Goal: Complete application form

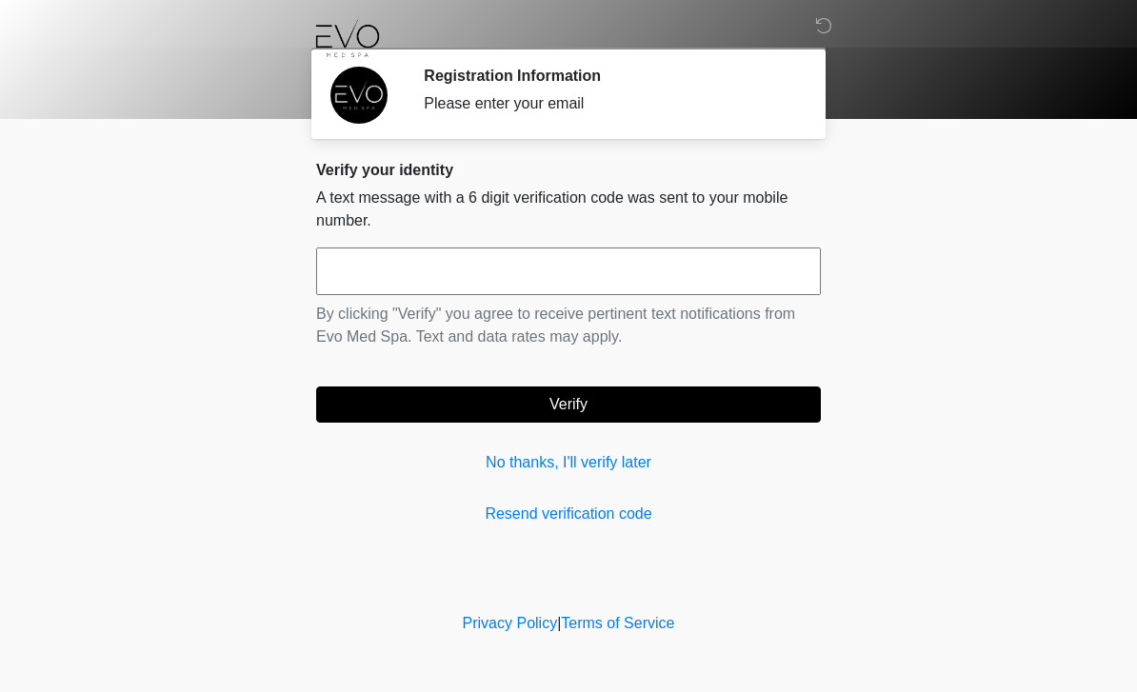
click at [496, 272] on input "text" at bounding box center [568, 272] width 505 height 48
click at [566, 465] on link "No thanks, I'll verify later" at bounding box center [568, 462] width 505 height 23
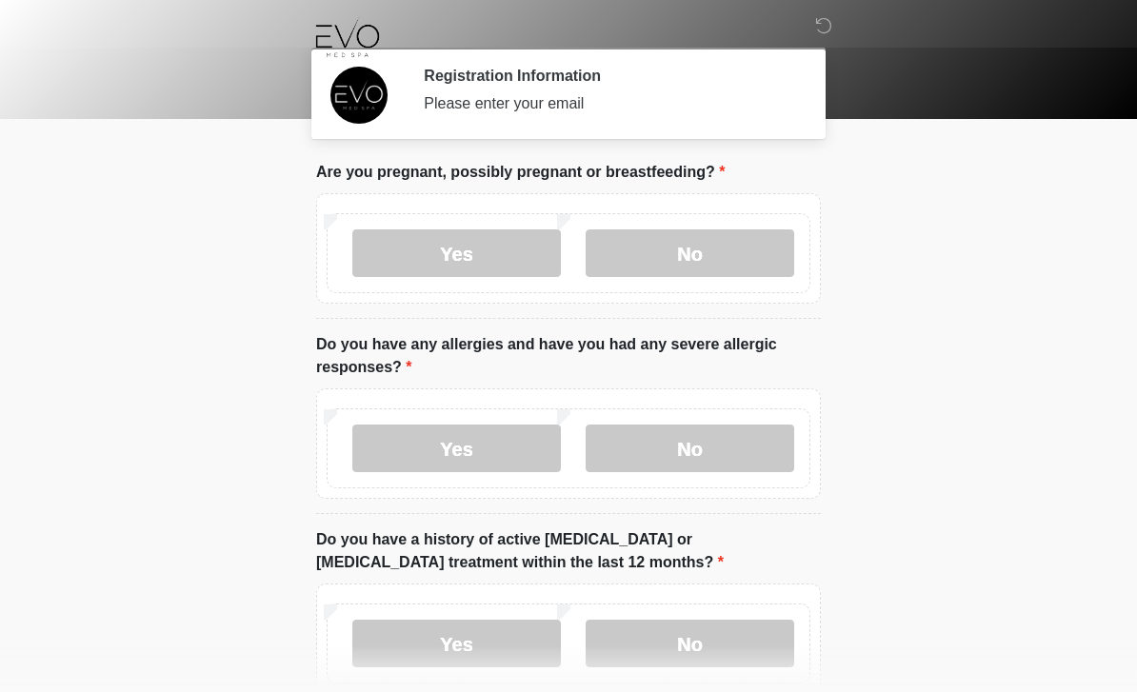
click at [586, 474] on div "Yes No" at bounding box center [569, 448] width 484 height 80
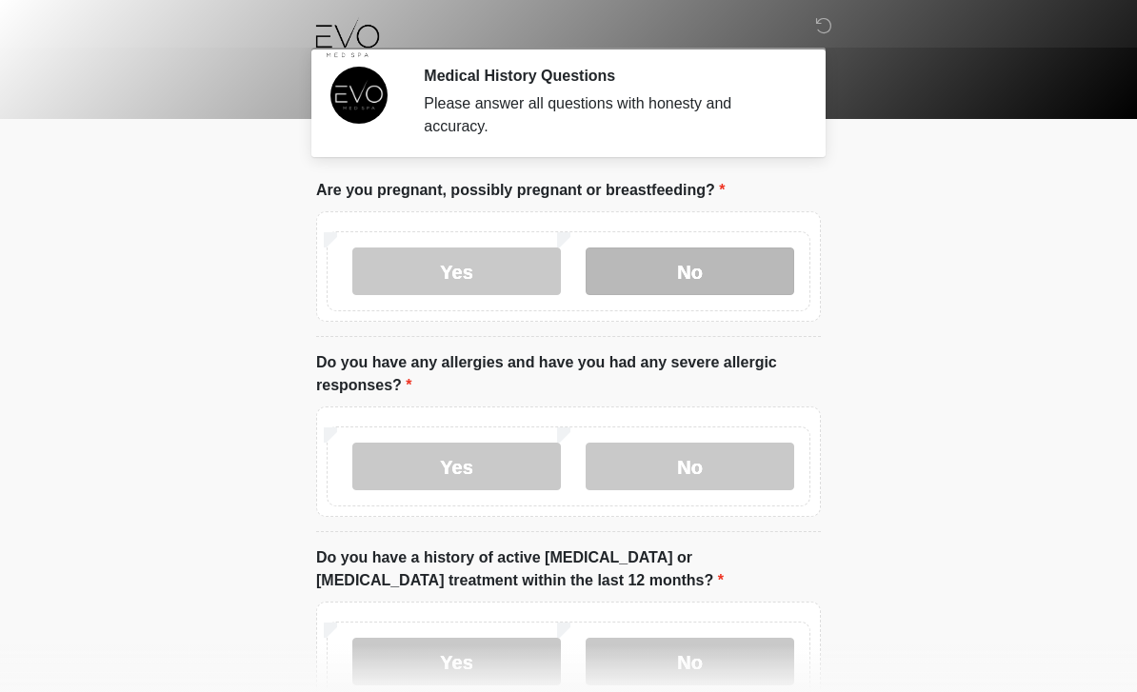
click at [691, 271] on label "No" at bounding box center [690, 272] width 209 height 48
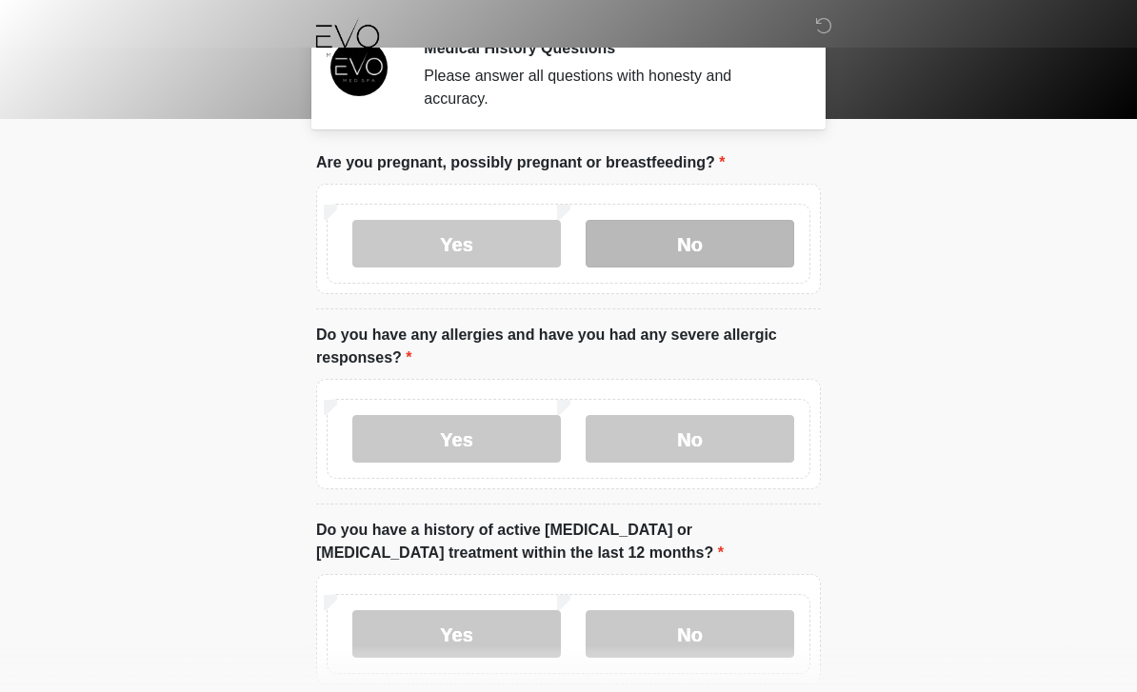
scroll to position [30, 0]
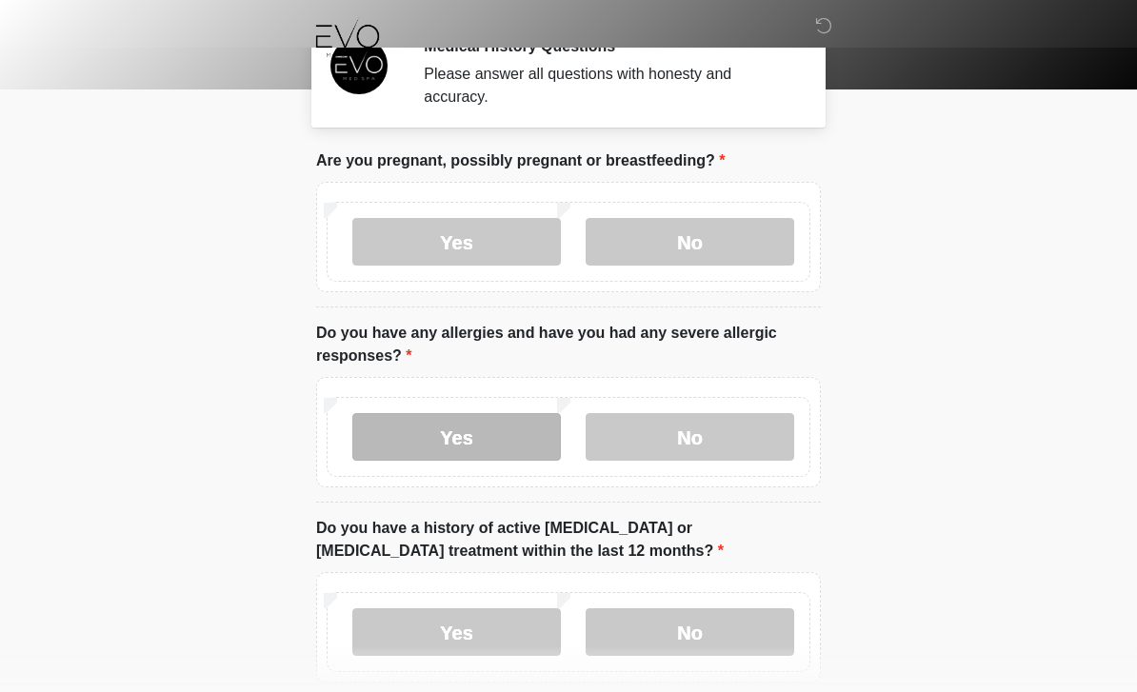
click at [447, 435] on label "Yes" at bounding box center [456, 437] width 209 height 48
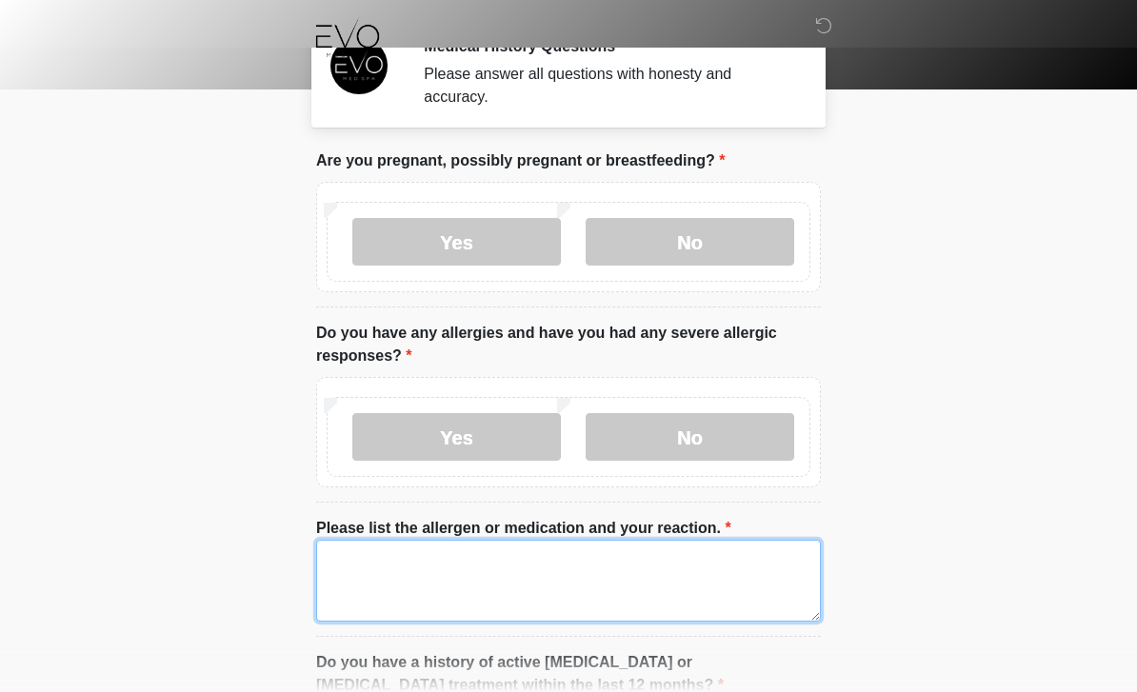
click at [480, 567] on textarea "Please list the allergen or medication and your reaction." at bounding box center [568, 581] width 505 height 82
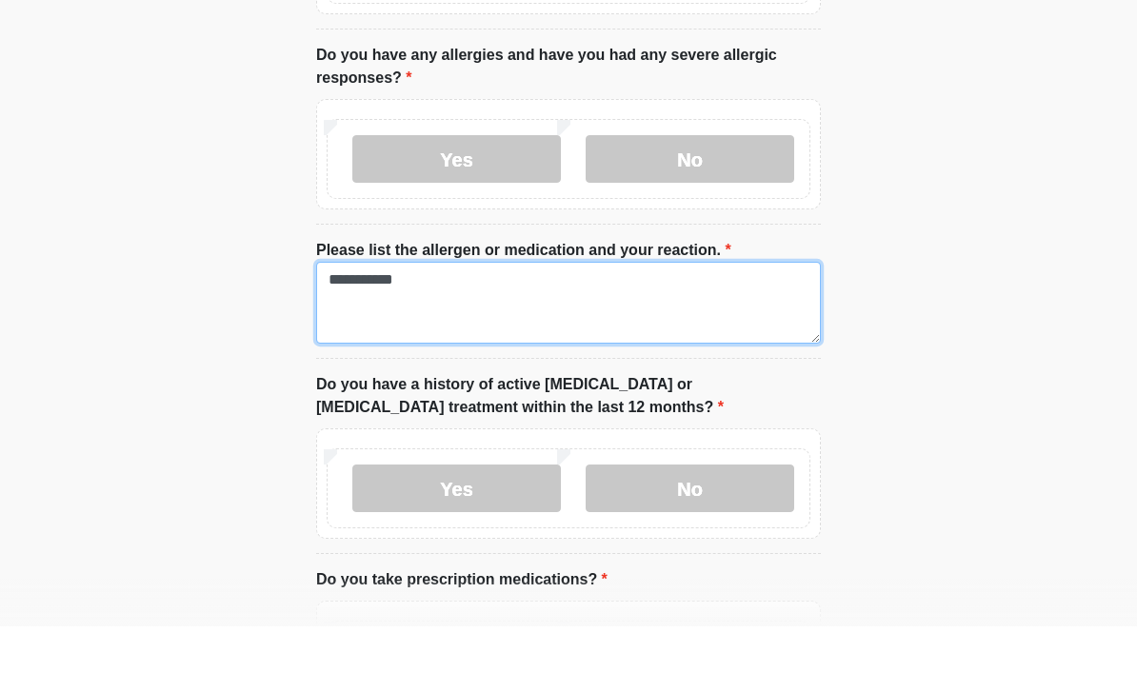
scroll to position [249, 0]
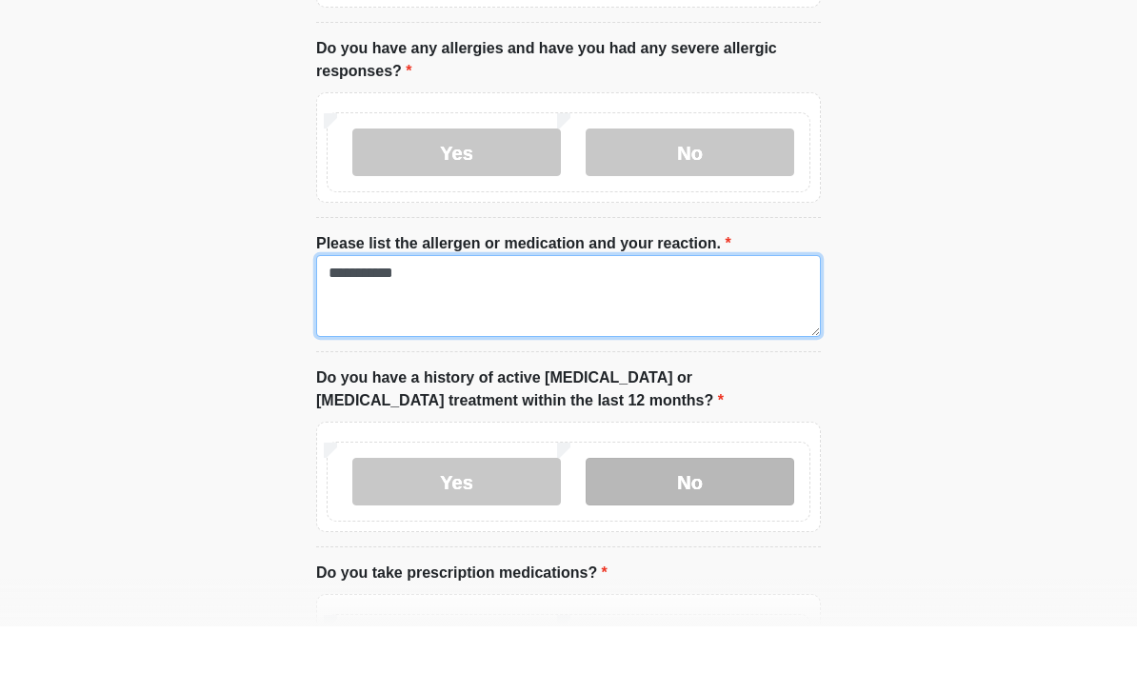
type textarea "**********"
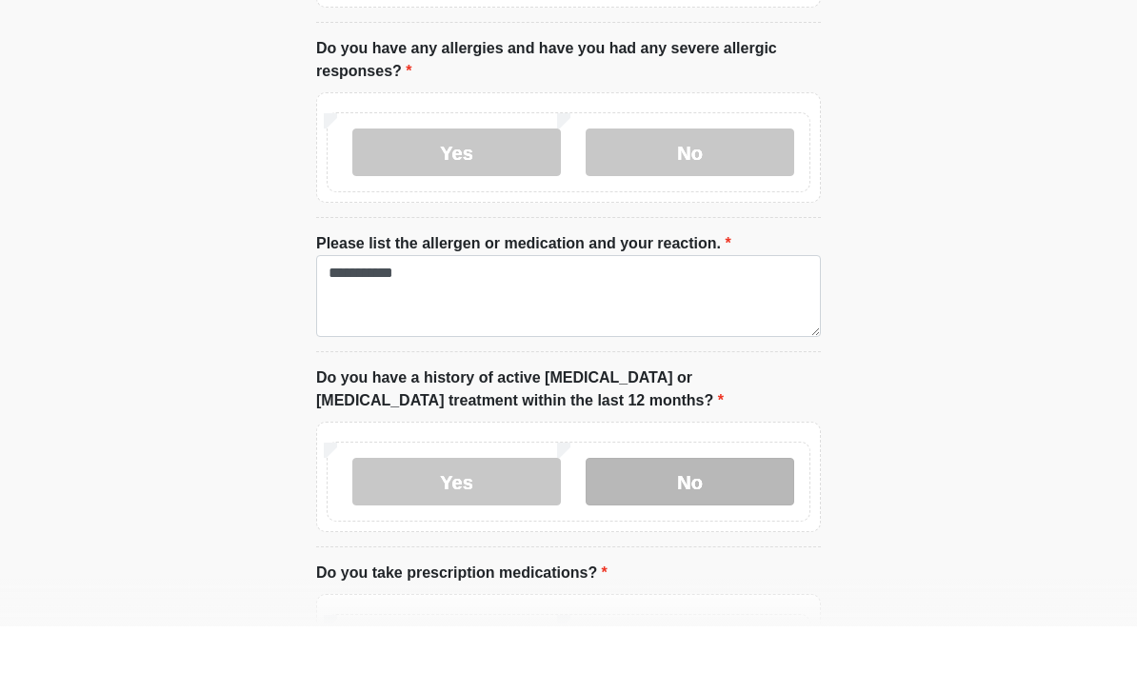
click at [686, 524] on label "No" at bounding box center [690, 548] width 209 height 48
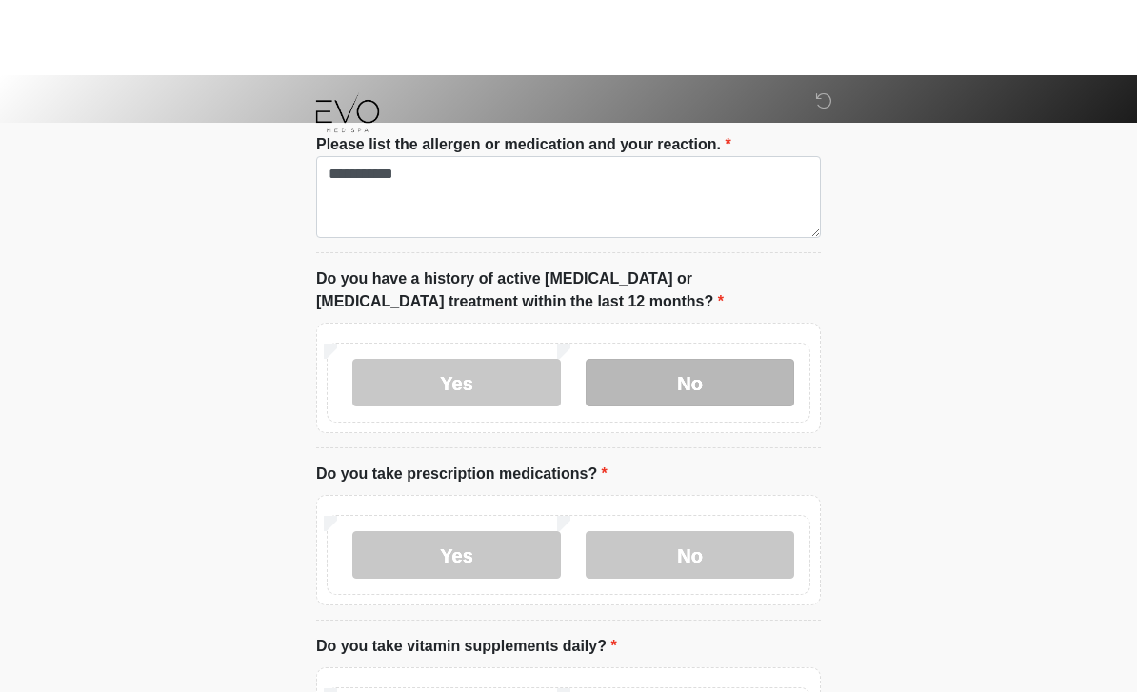
scroll to position [507, 0]
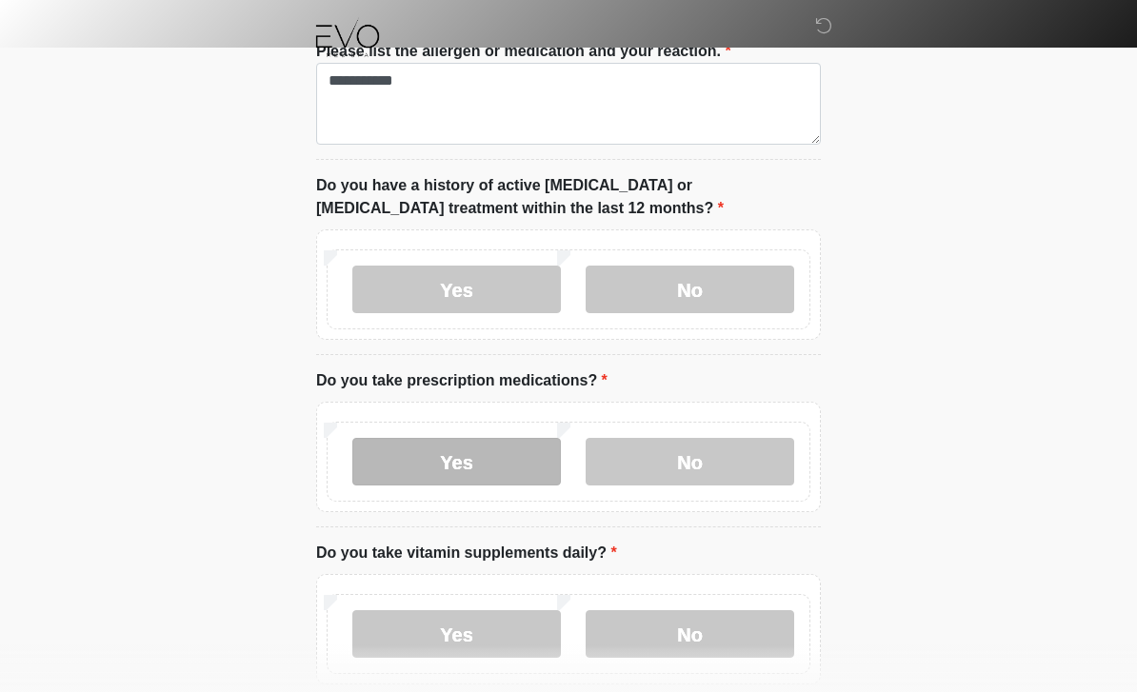
click at [473, 456] on label "Yes" at bounding box center [456, 462] width 209 height 48
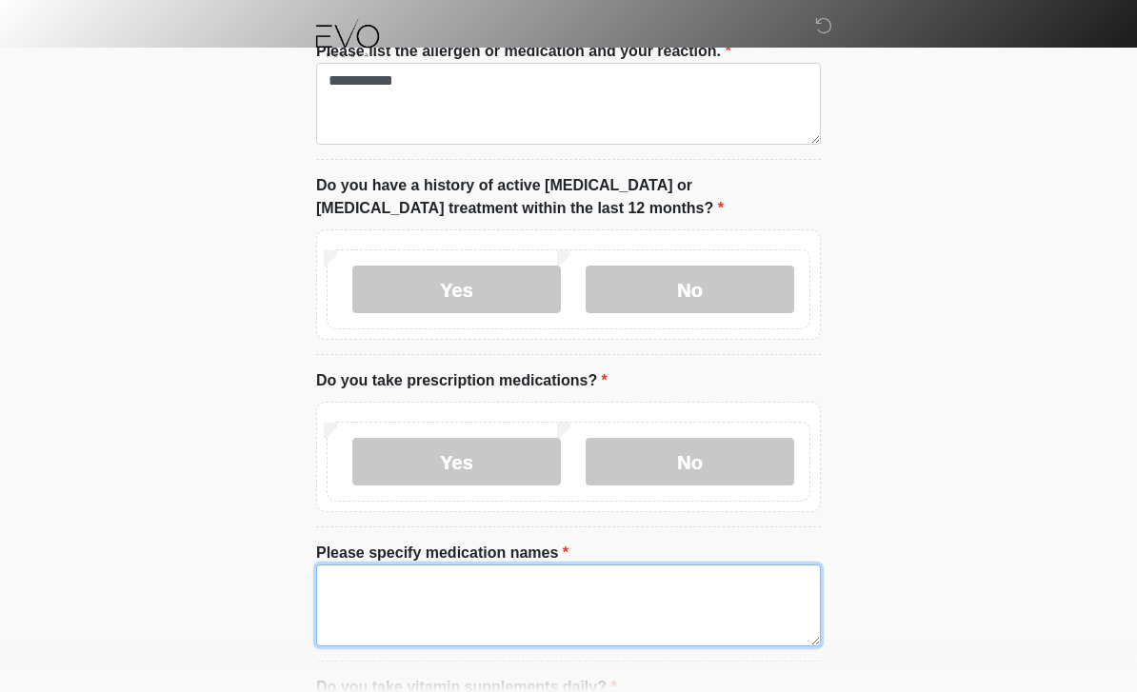
click at [555, 591] on textarea "Please specify medication names" at bounding box center [568, 606] width 505 height 82
click at [365, 574] on textarea "**********" at bounding box center [568, 606] width 505 height 82
click at [655, 598] on textarea "**********" at bounding box center [568, 606] width 505 height 82
type textarea "**********"
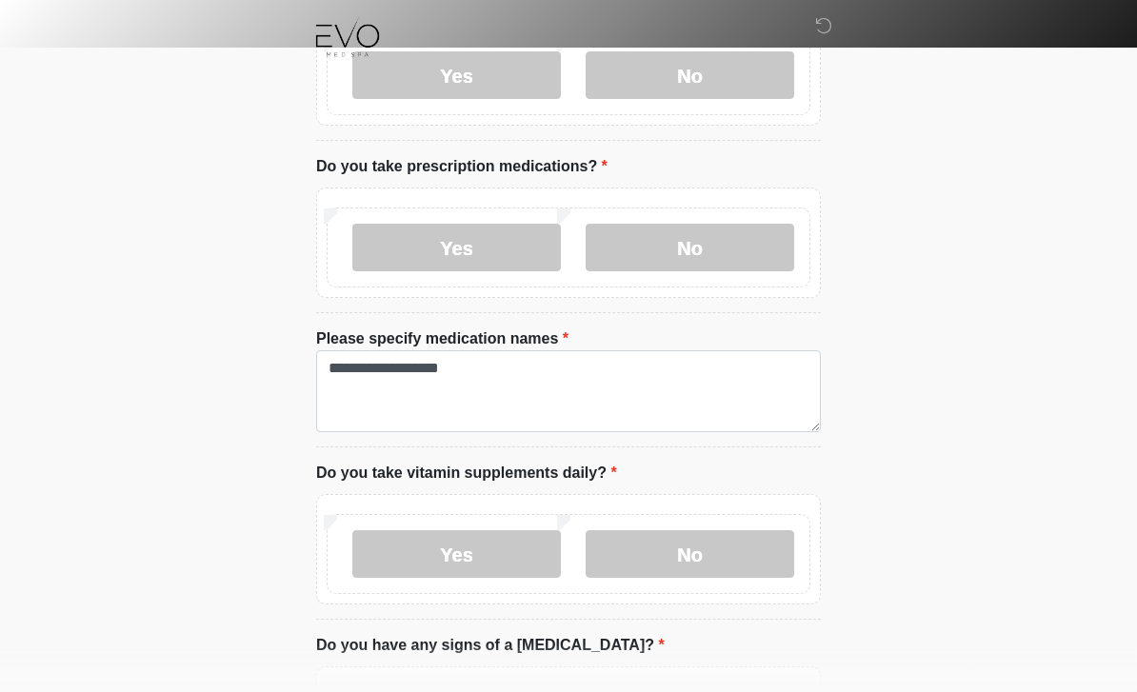
scroll to position [719, 0]
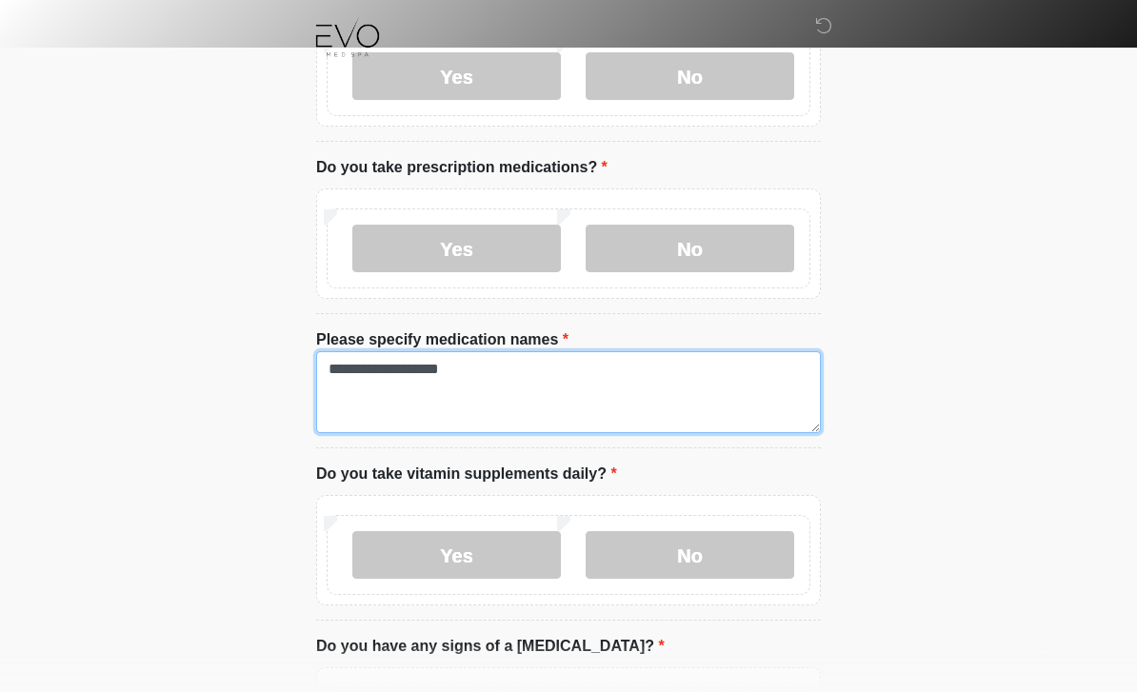
click at [386, 360] on textarea "**********" at bounding box center [568, 393] width 505 height 82
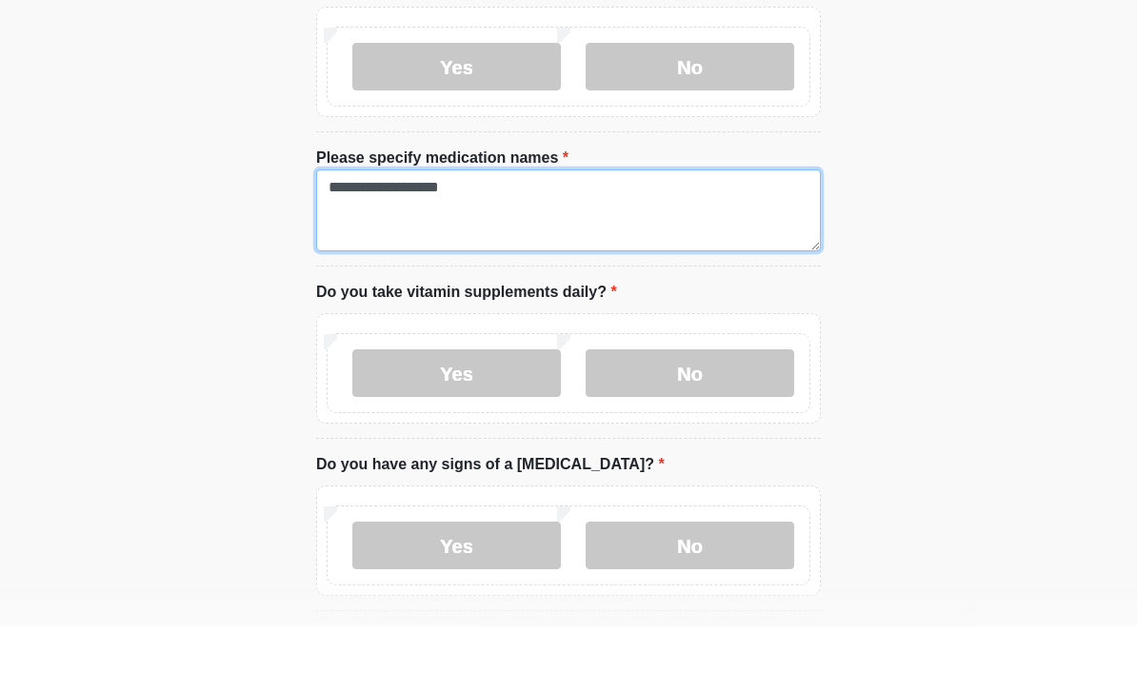
scroll to position [838, 0]
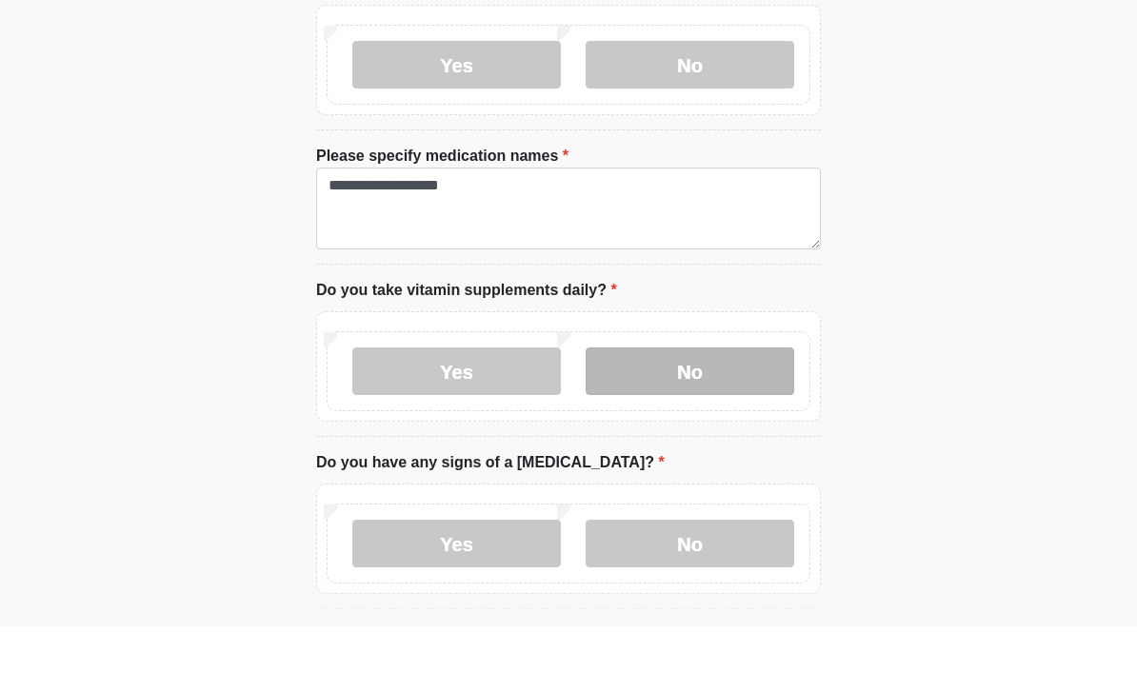
click at [735, 413] on label "No" at bounding box center [690, 437] width 209 height 48
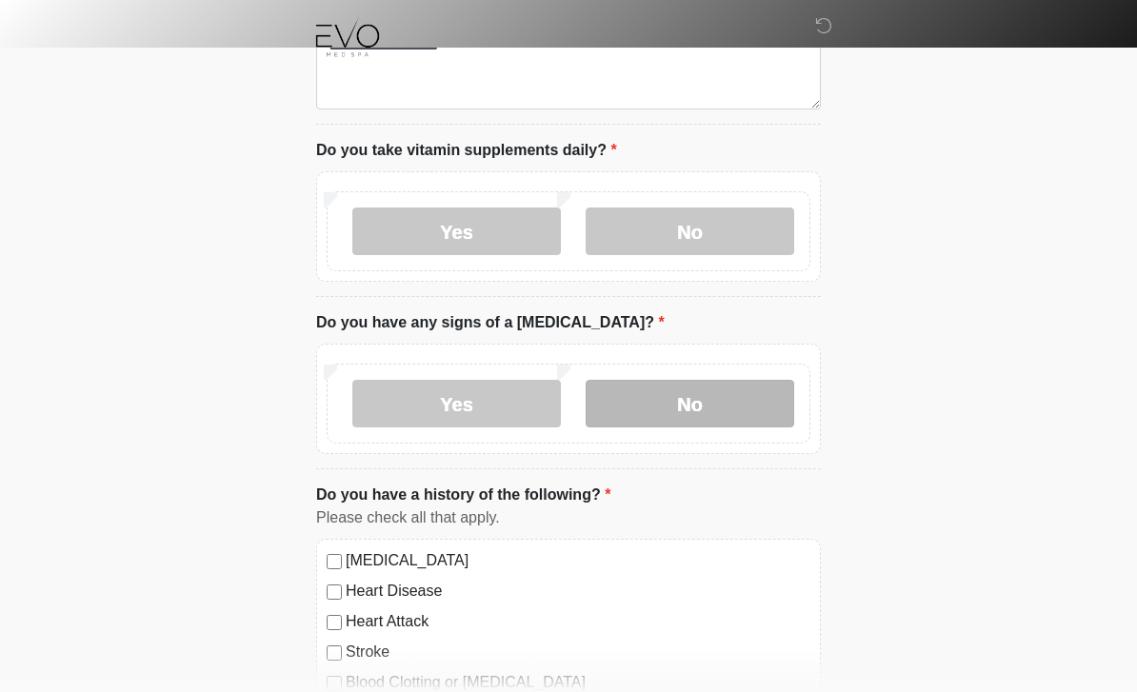
click at [728, 408] on label "No" at bounding box center [690, 405] width 209 height 48
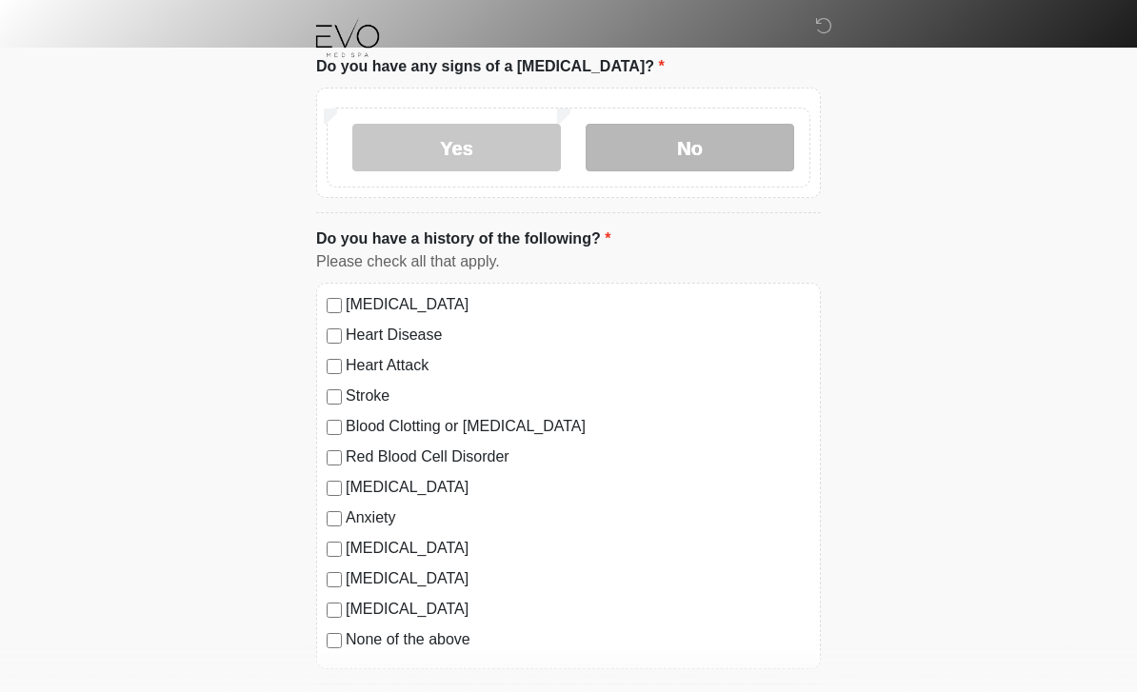
scroll to position [1304, 0]
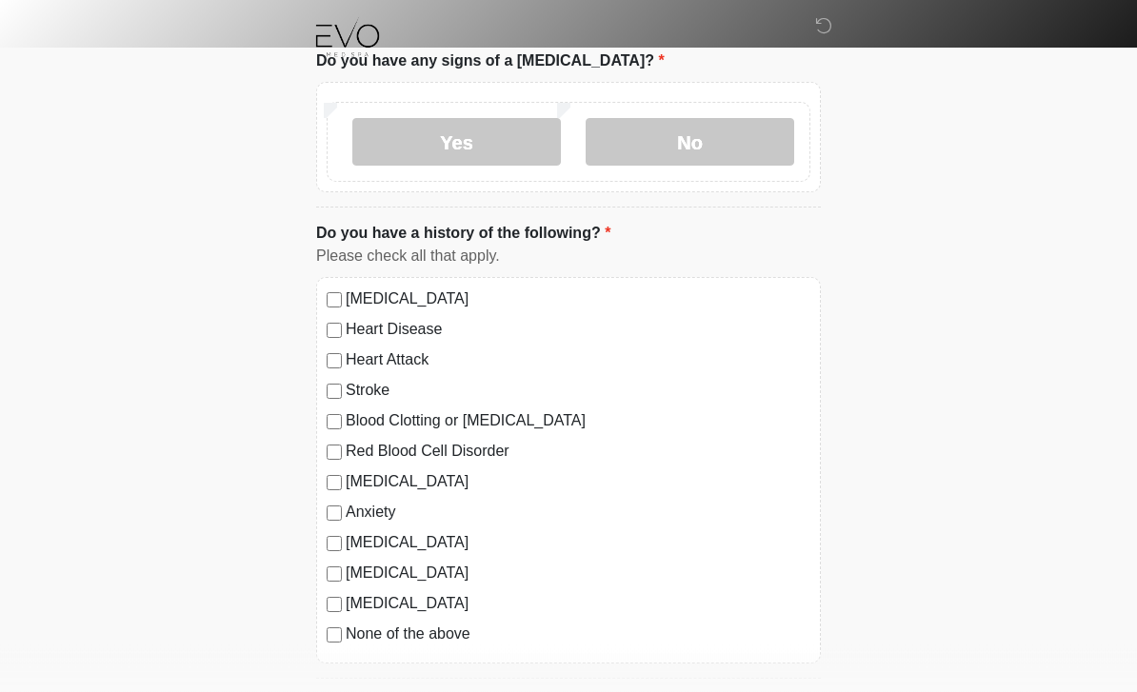
click at [359, 291] on label "High Blood Pressure" at bounding box center [578, 299] width 465 height 23
click at [343, 477] on div "Depression" at bounding box center [569, 482] width 484 height 23
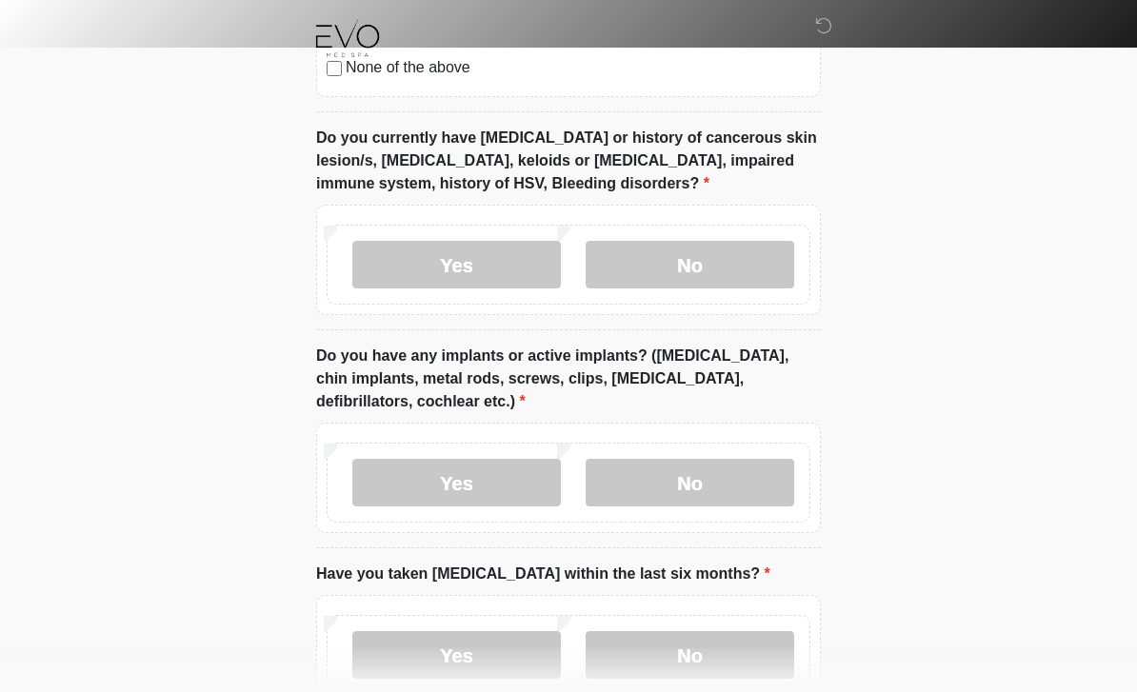
scroll to position [1870, 0]
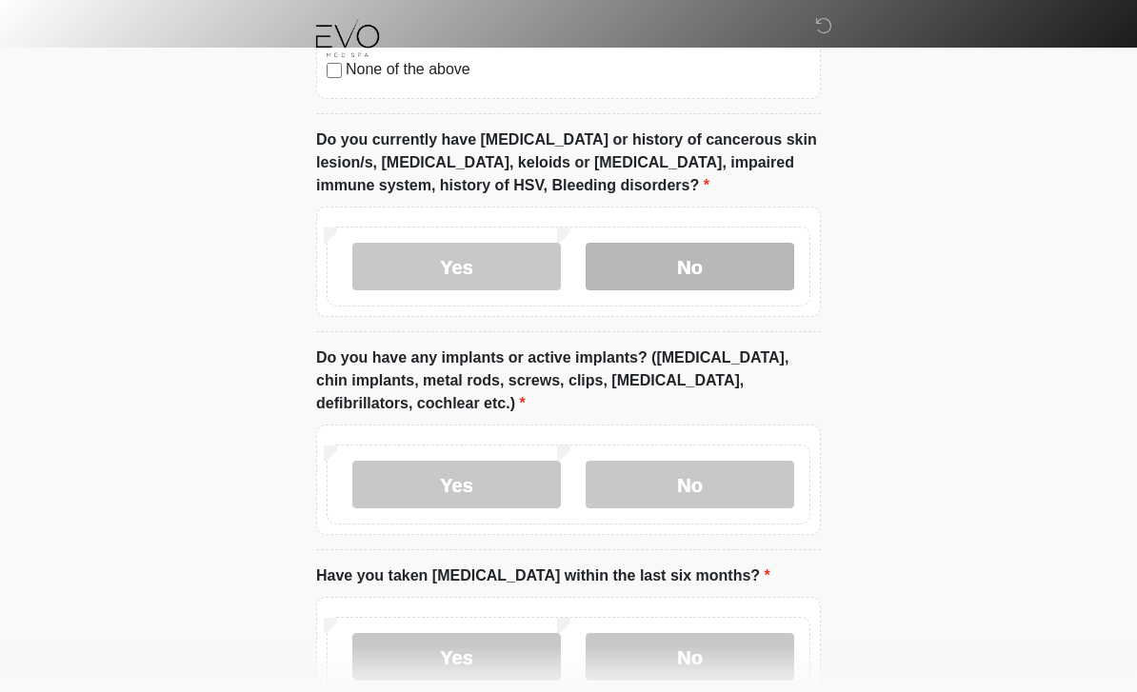
click at [707, 260] on label "No" at bounding box center [690, 267] width 209 height 48
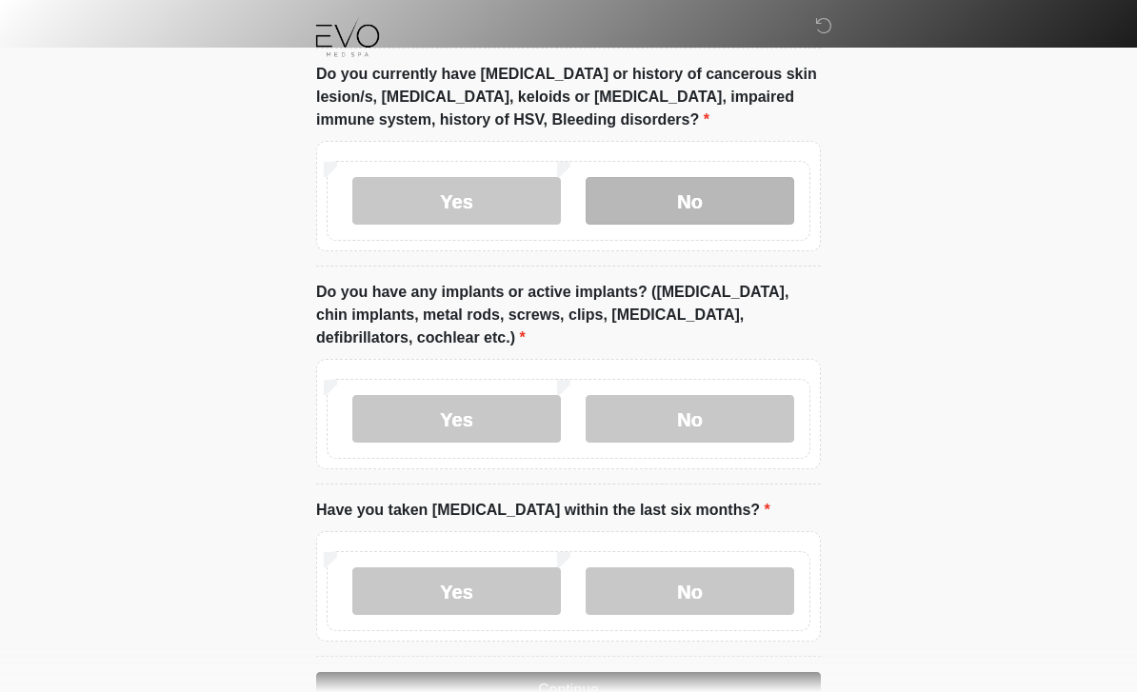
scroll to position [1988, 0]
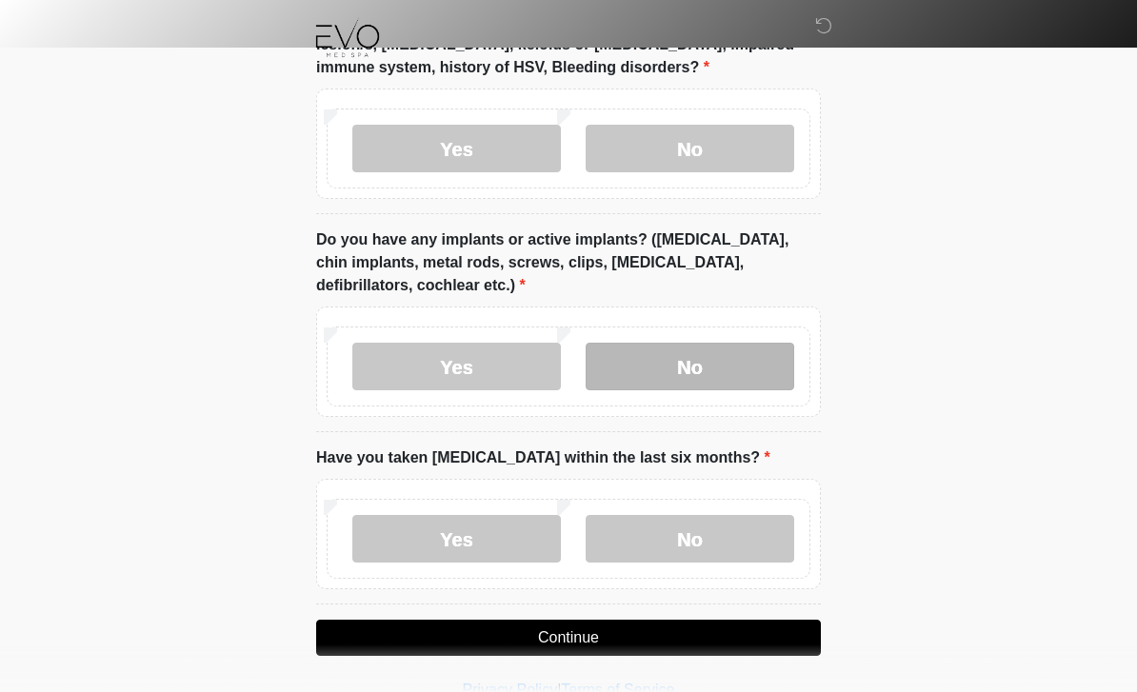
click at [694, 345] on label "No" at bounding box center [690, 367] width 209 height 48
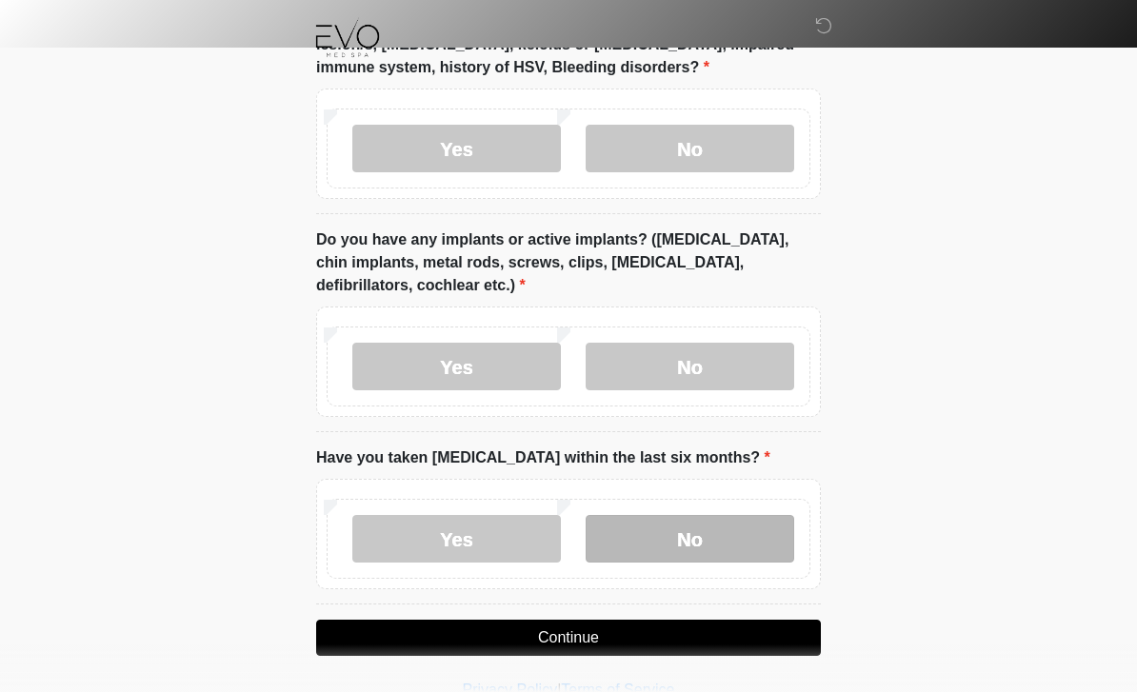
click at [718, 518] on label "No" at bounding box center [690, 539] width 209 height 48
click at [603, 632] on button "Continue" at bounding box center [568, 638] width 505 height 36
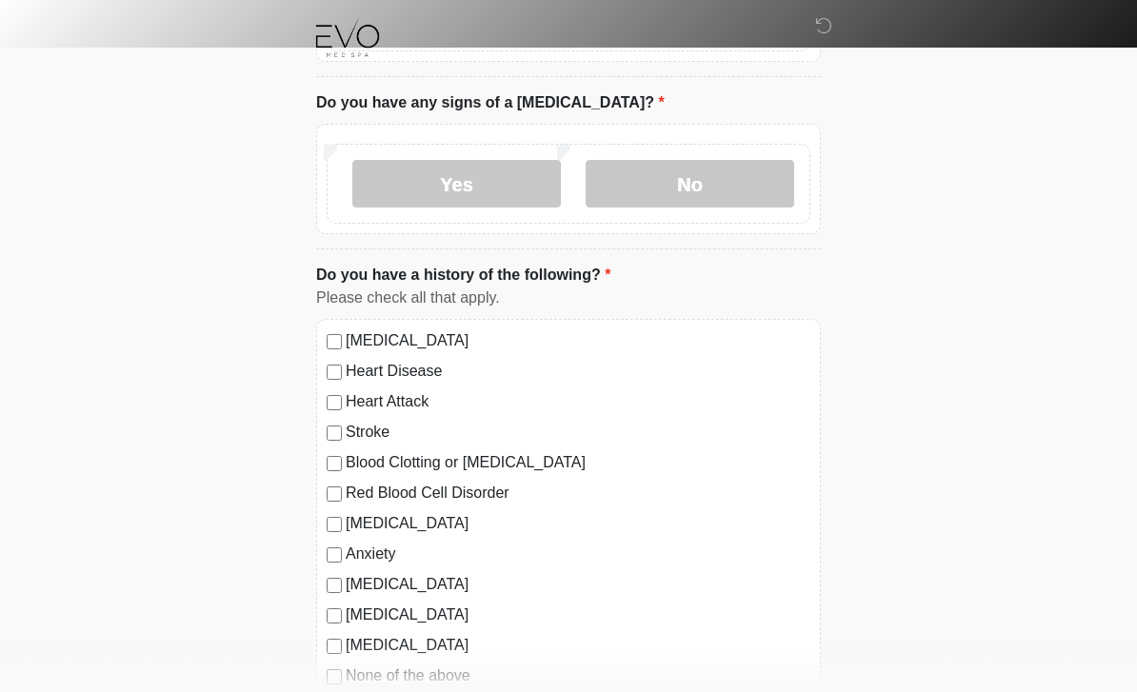
scroll to position [0, 0]
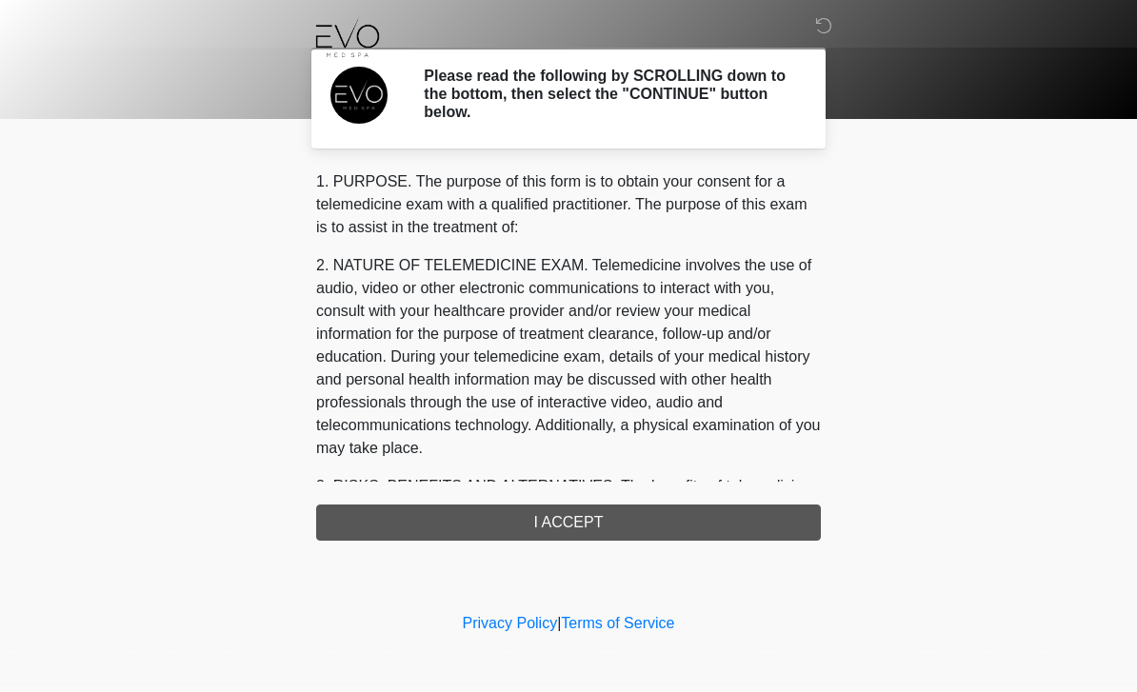
click at [645, 522] on div "1. PURPOSE. The purpose of this form is to obtain your consent for a telemedici…" at bounding box center [568, 355] width 505 height 370
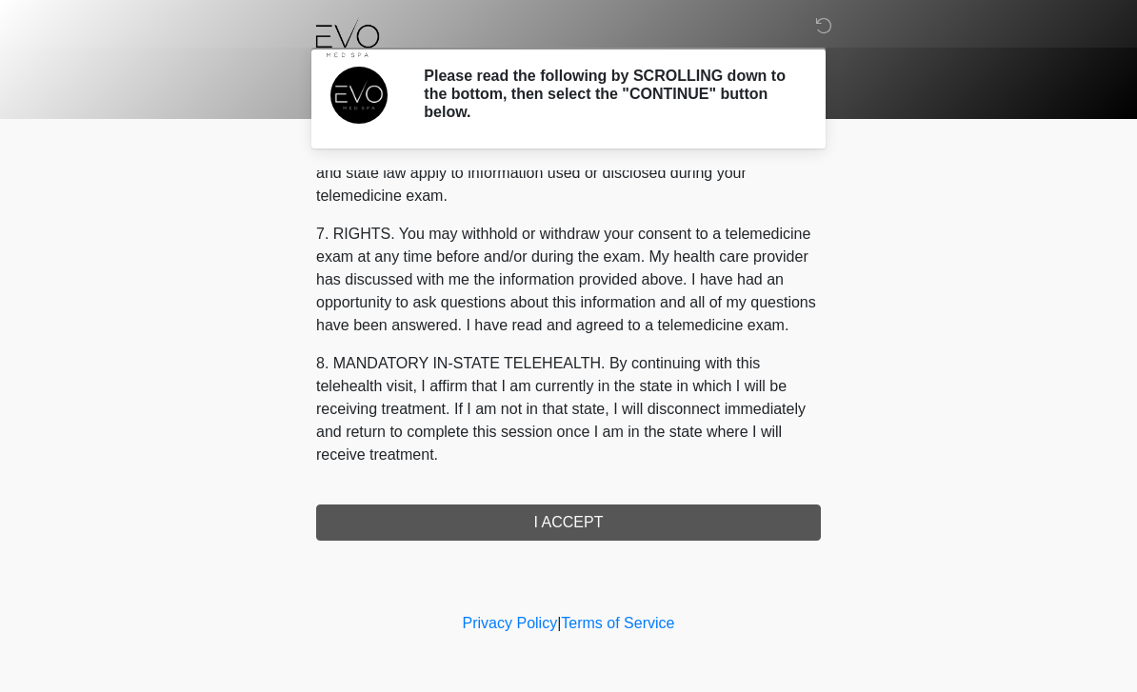
scroll to position [793, 0]
click at [594, 527] on button "I ACCEPT" at bounding box center [568, 523] width 505 height 36
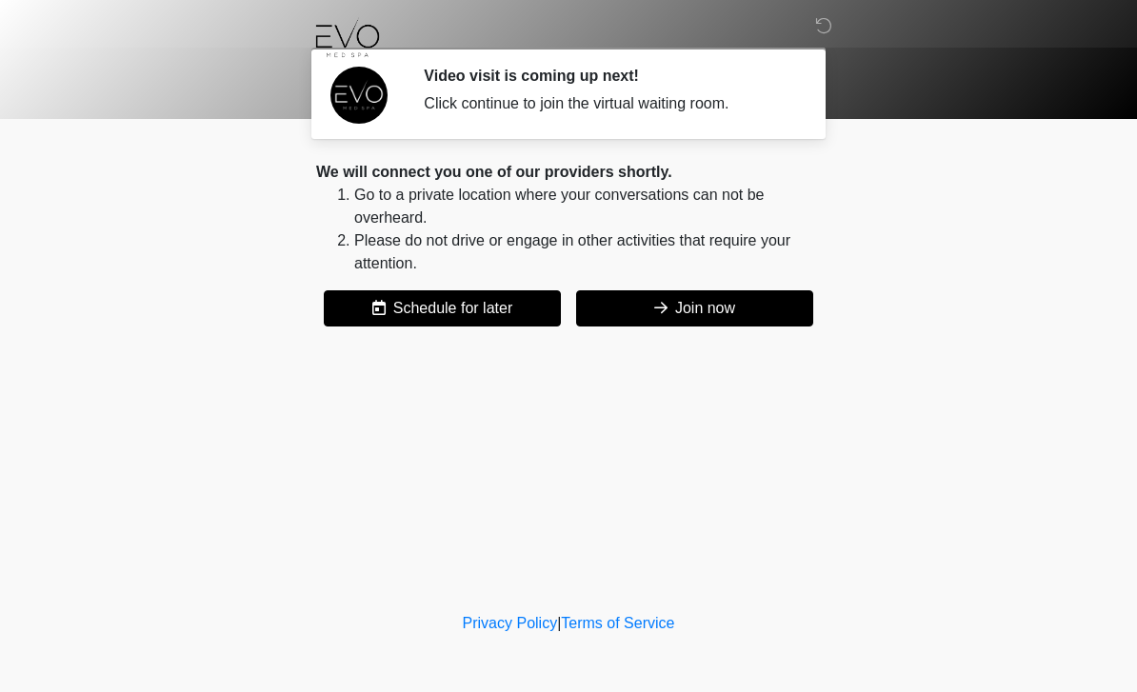
click at [704, 304] on button "Join now" at bounding box center [694, 308] width 237 height 36
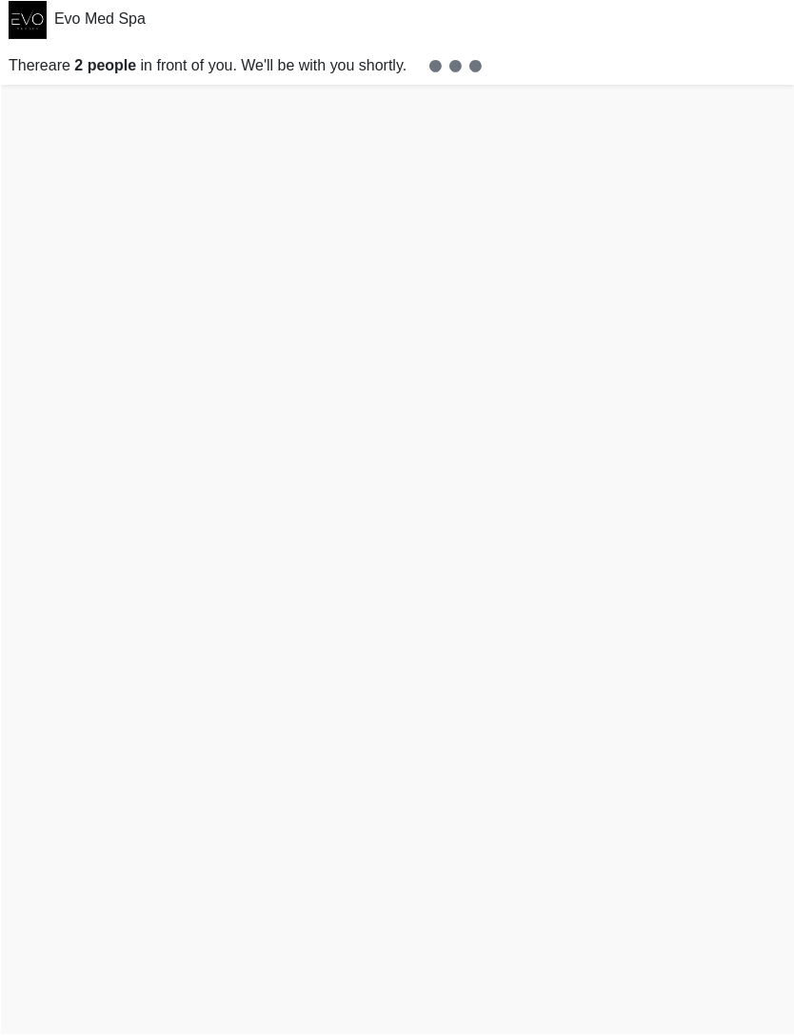
scroll to position [67, 0]
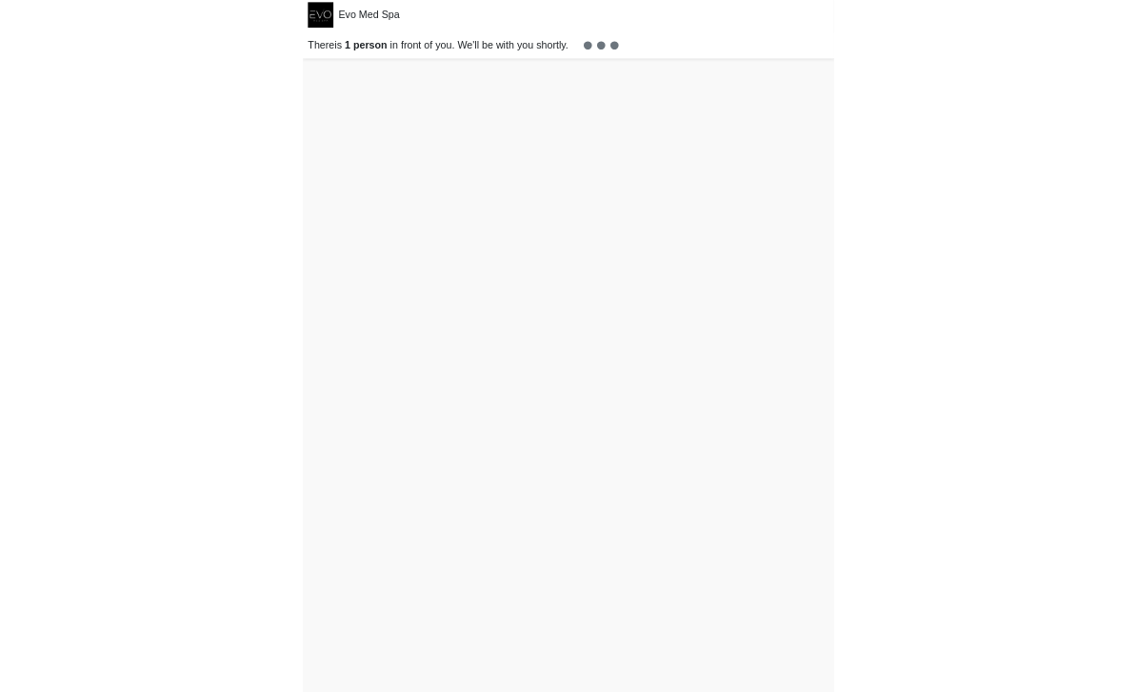
scroll to position [6, 0]
